Goal: Transaction & Acquisition: Purchase product/service

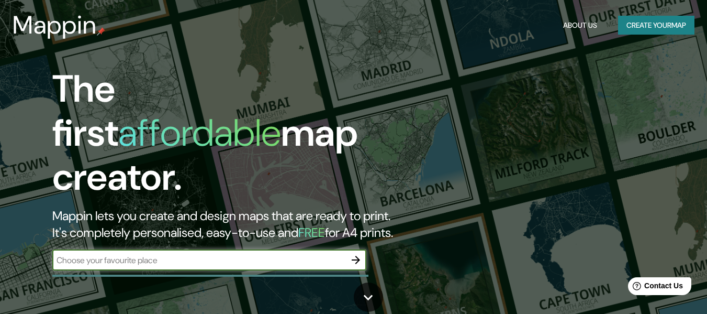
click at [646, 25] on button "Create your map" at bounding box center [656, 25] width 76 height 19
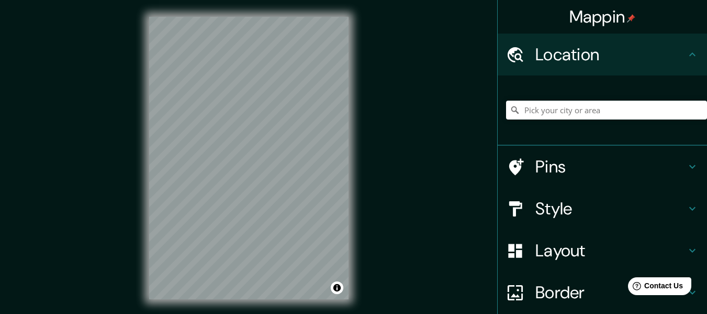
click at [668, 200] on h4 "Style" at bounding box center [611, 208] width 151 height 21
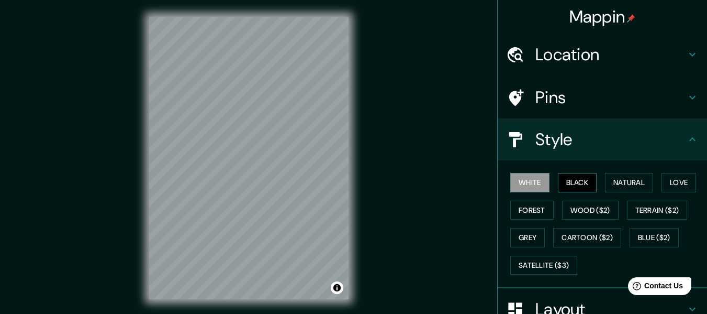
click at [572, 183] on button "Black" at bounding box center [577, 182] width 39 height 19
click at [528, 185] on button "White" at bounding box center [529, 182] width 39 height 19
click at [624, 180] on button "Natural" at bounding box center [629, 182] width 48 height 19
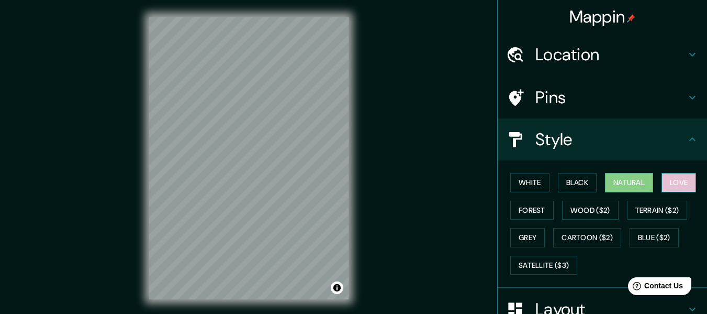
click at [682, 182] on button "Love" at bounding box center [679, 182] width 35 height 19
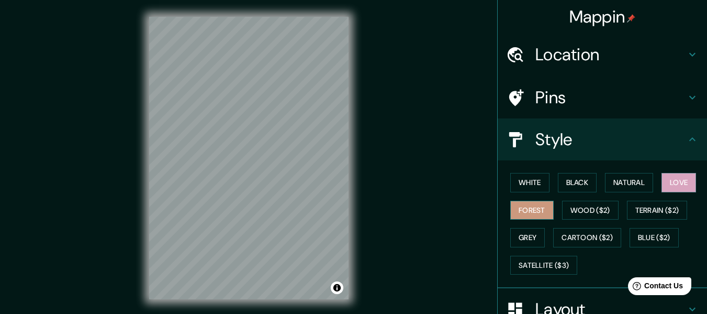
click at [520, 211] on button "Forest" at bounding box center [531, 210] width 43 height 19
click at [581, 214] on button "Wood ($2)" at bounding box center [590, 210] width 57 height 19
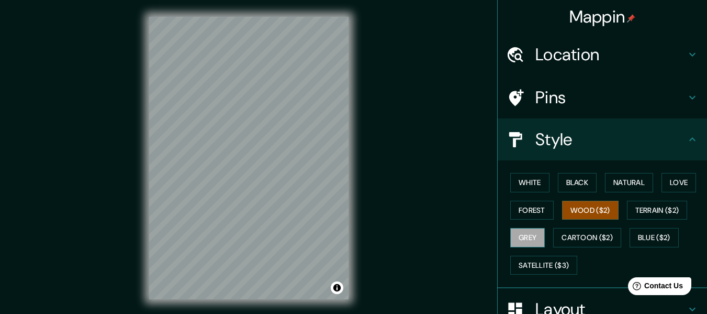
click at [524, 235] on button "Grey" at bounding box center [527, 237] width 35 height 19
click at [570, 179] on button "Black" at bounding box center [577, 182] width 39 height 19
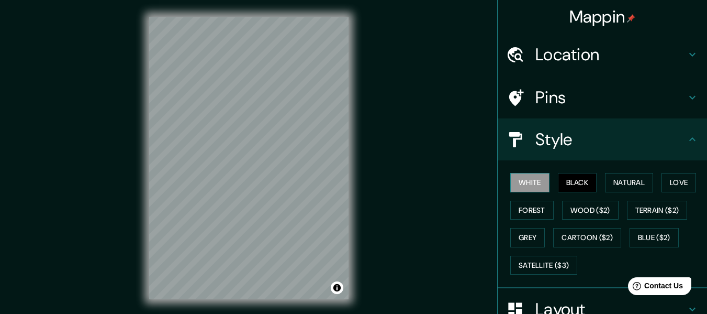
click at [530, 183] on button "White" at bounding box center [529, 182] width 39 height 19
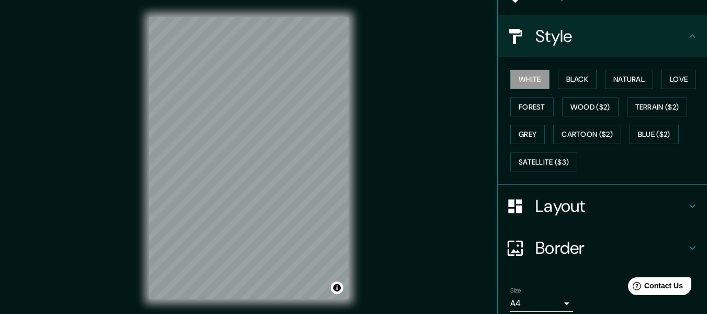
scroll to position [146, 0]
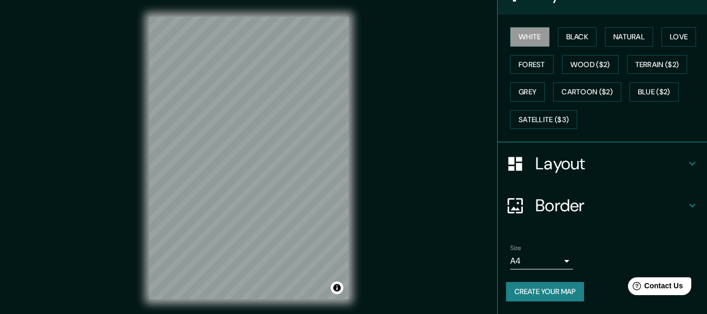
click at [638, 165] on h4 "Layout" at bounding box center [611, 163] width 151 height 21
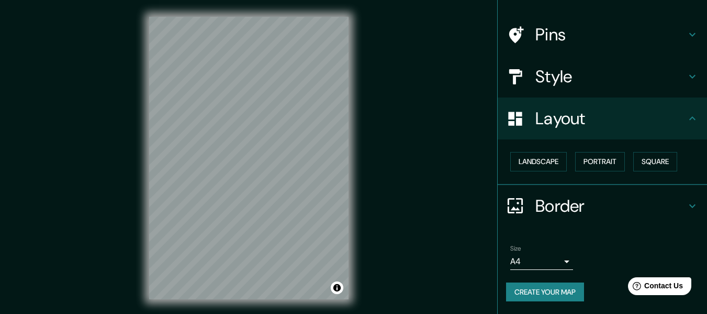
scroll to position [63, 0]
click at [546, 165] on button "Landscape" at bounding box center [538, 161] width 57 height 19
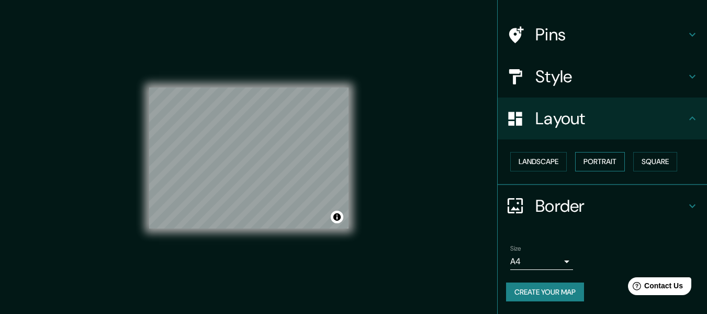
click at [581, 161] on button "Portrait" at bounding box center [600, 161] width 50 height 19
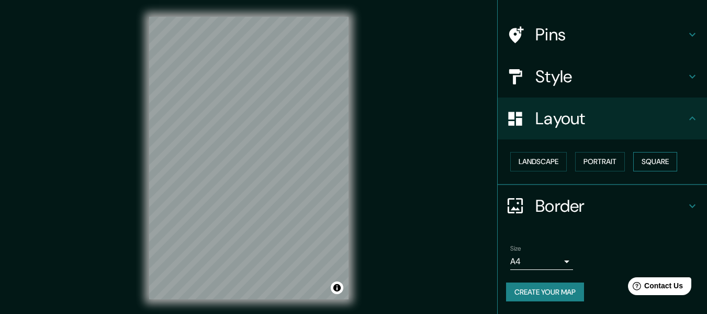
click at [636, 162] on button "Square" at bounding box center [655, 161] width 44 height 19
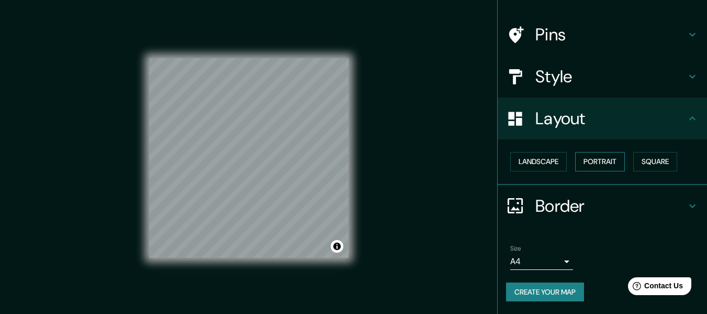
click at [602, 168] on button "Portrait" at bounding box center [600, 161] width 50 height 19
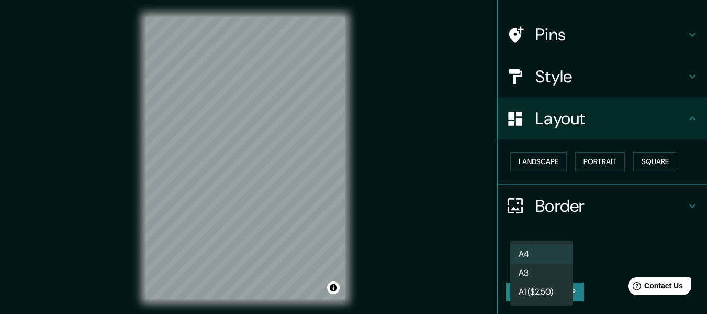
click at [556, 265] on body "Mappin Location Pins Style Layout Landscape Portrait Square Border Choose a bor…" at bounding box center [353, 157] width 707 height 314
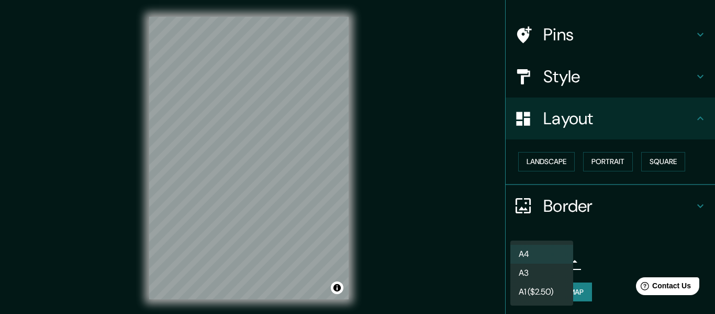
click at [564, 252] on li "A4" at bounding box center [541, 253] width 63 height 19
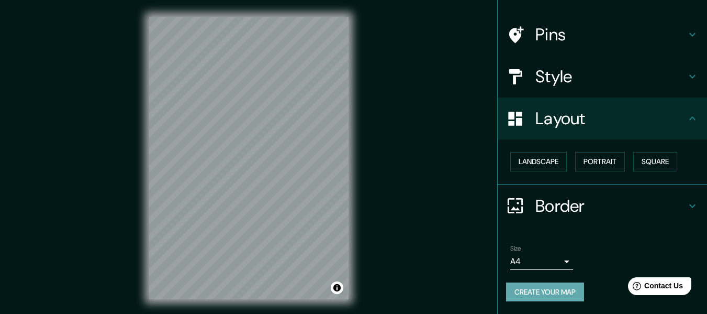
click at [554, 297] on button "Create your map" at bounding box center [545, 291] width 78 height 19
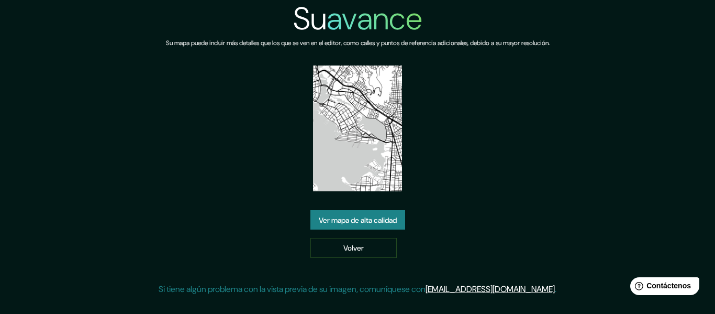
click at [394, 220] on font "Ver mapa de alta calidad" at bounding box center [358, 219] width 78 height 9
